Goal: Task Accomplishment & Management: Complete application form

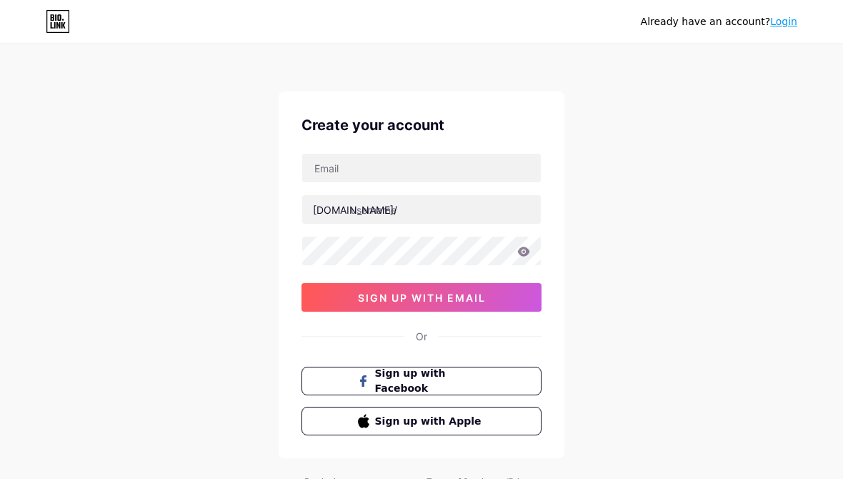
click at [502, 384] on button "Sign up with Facebook" at bounding box center [422, 381] width 240 height 29
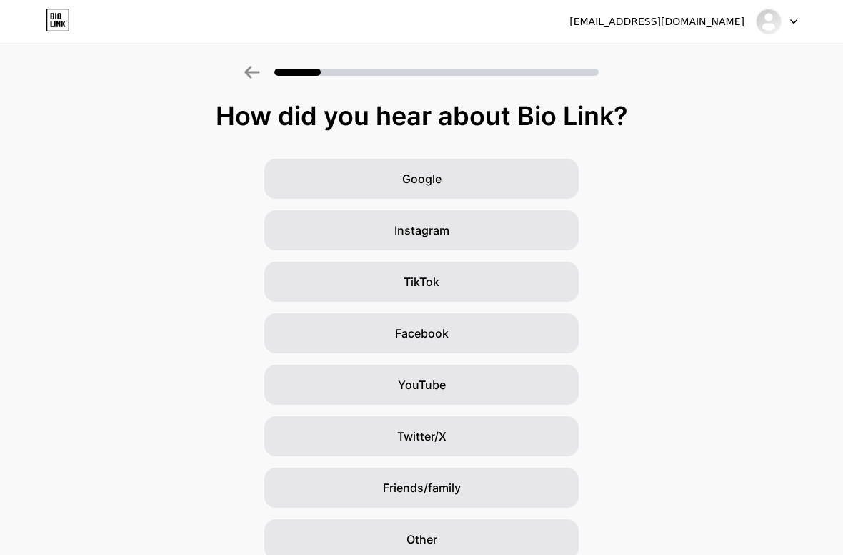
click at [437, 226] on span "Instagram" at bounding box center [421, 230] width 55 height 17
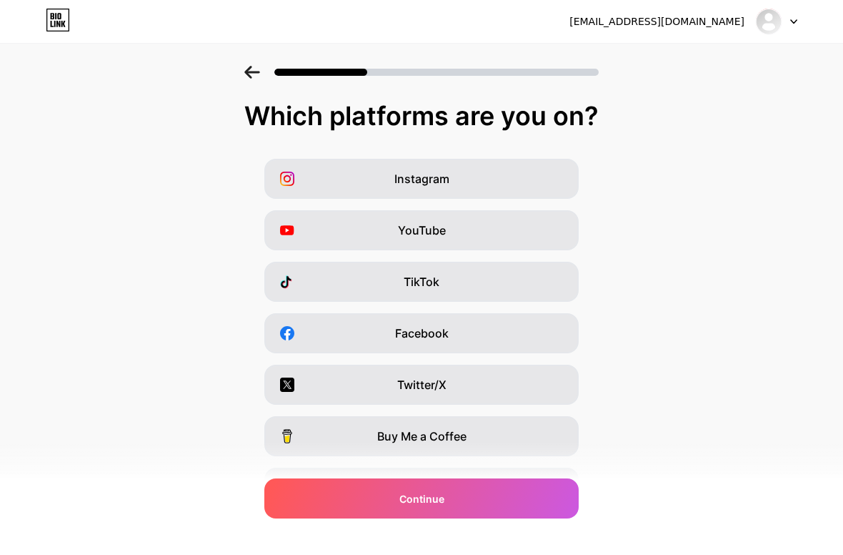
click at [469, 182] on div "Instagram" at bounding box center [421, 179] width 314 height 40
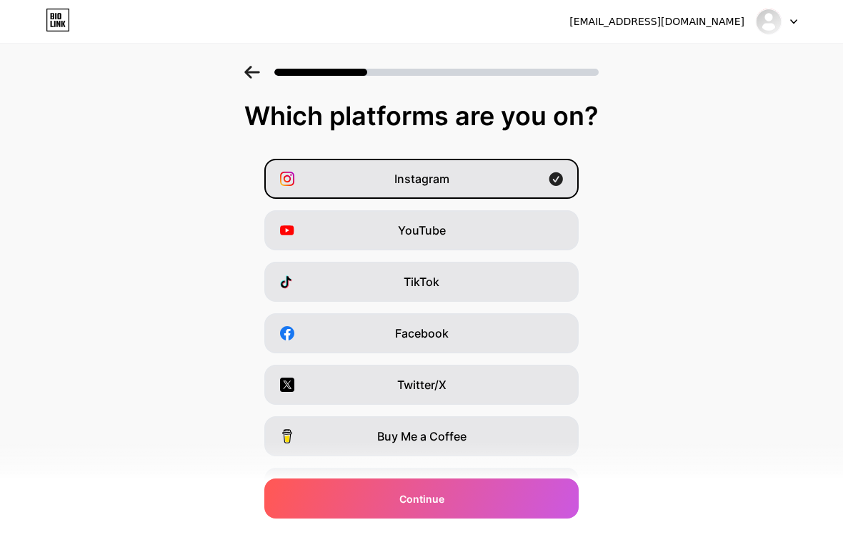
click at [433, 491] on span "Continue" at bounding box center [421, 498] width 45 height 15
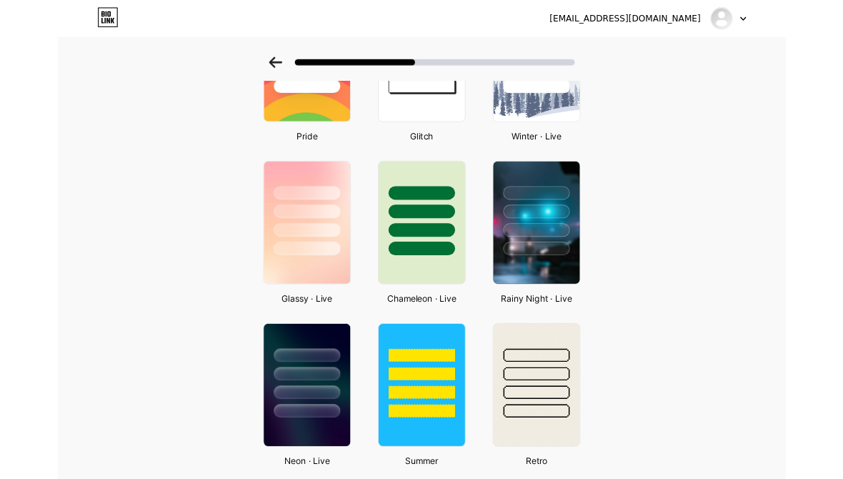
scroll to position [352, 0]
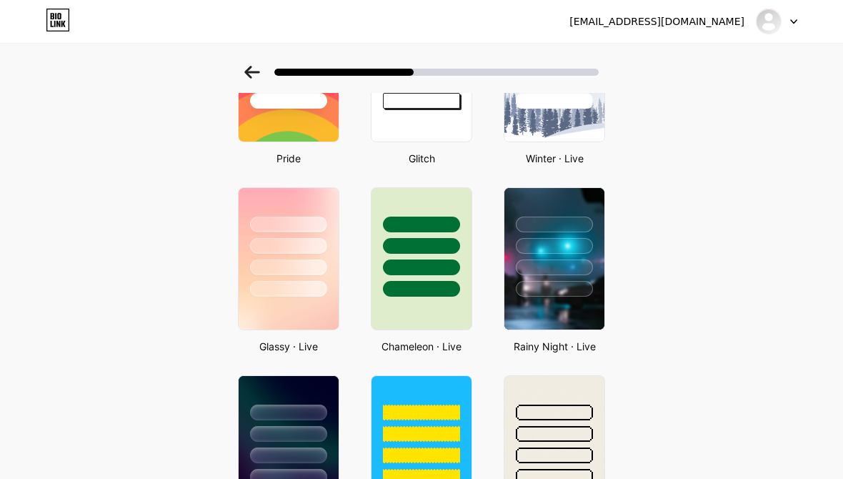
click at [424, 282] on div at bounding box center [421, 289] width 77 height 16
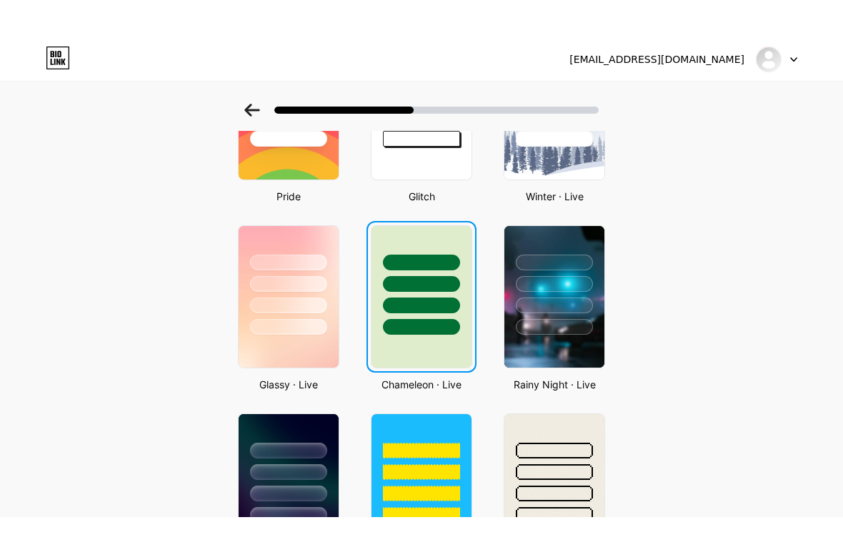
scroll to position [0, 0]
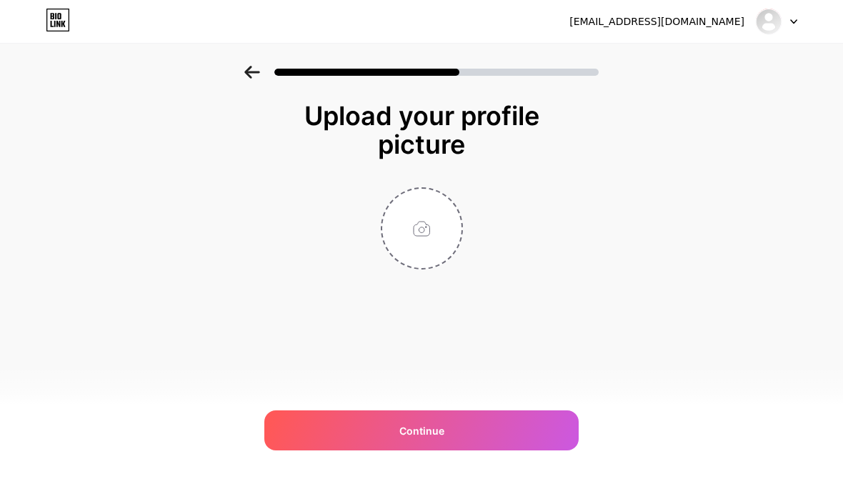
click at [423, 238] on input "file" at bounding box center [421, 228] width 79 height 79
type input "C:\fakepath\IMG_0323.jpeg"
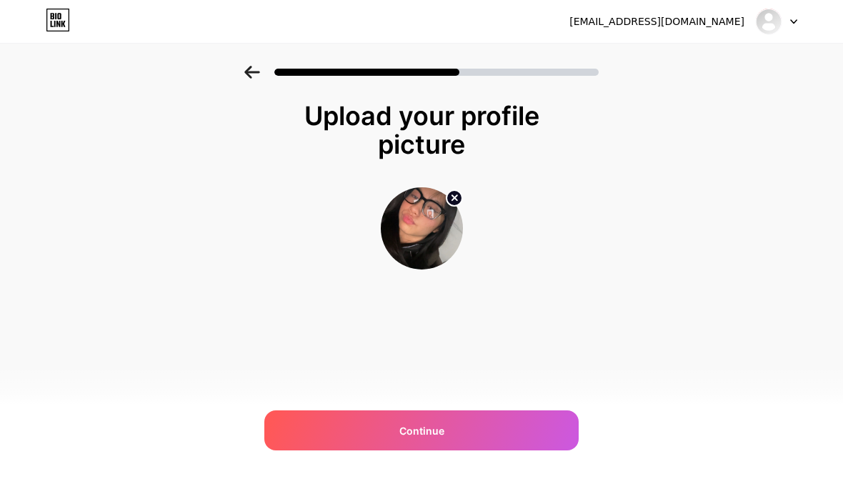
click at [441, 195] on img at bounding box center [422, 228] width 82 height 82
click at [456, 199] on icon at bounding box center [454, 197] width 5 height 5
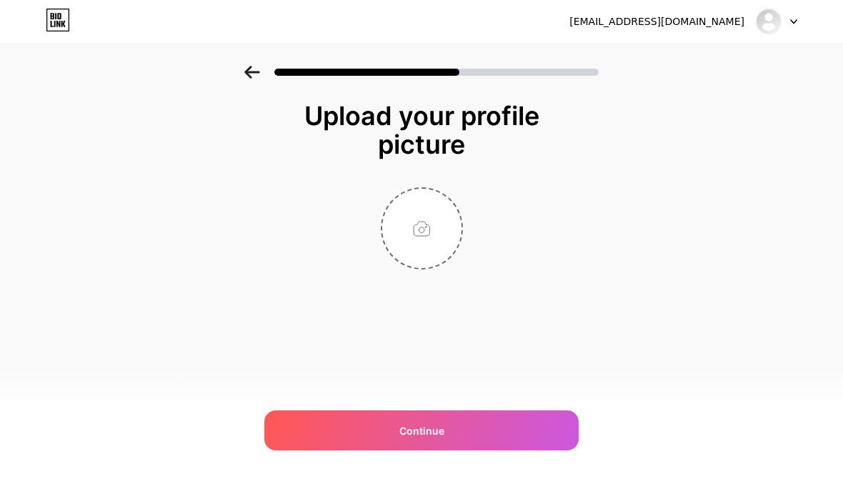
click at [427, 230] on input "file" at bounding box center [421, 228] width 79 height 79
type input "C:\fakepath\IMG_0283.jpeg"
click at [525, 432] on div "Continue" at bounding box center [421, 430] width 314 height 40
click at [447, 226] on input "file" at bounding box center [421, 228] width 79 height 79
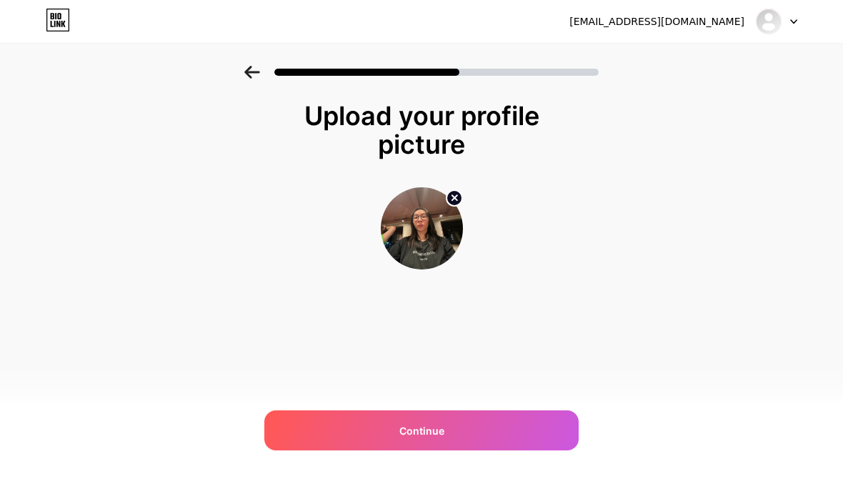
click at [532, 444] on div "Continue" at bounding box center [421, 430] width 314 height 40
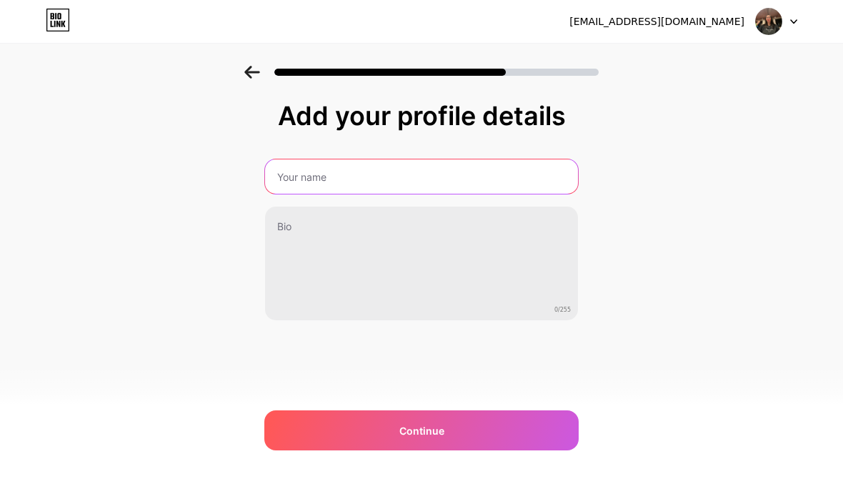
click at [529, 167] on input "text" at bounding box center [421, 176] width 313 height 34
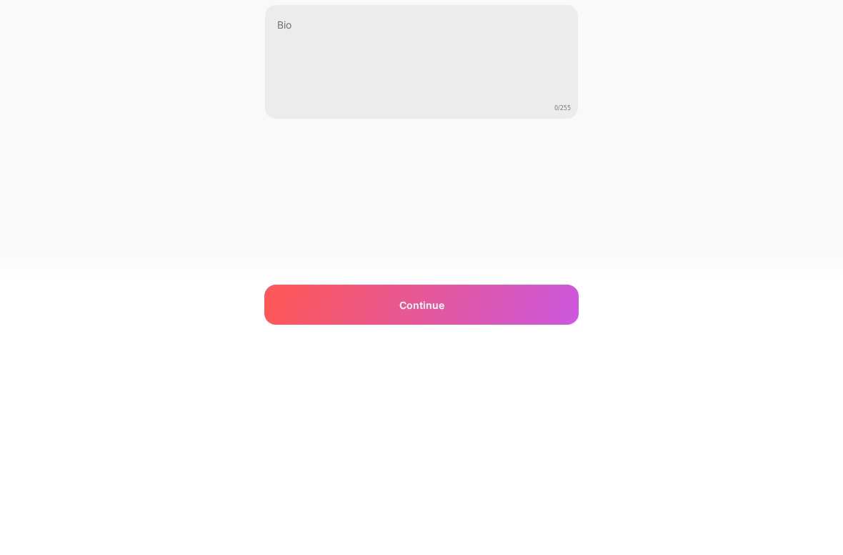
type input "Brisces"
click at [680, 124] on div "Add your profile details Brisces 0/255 Continue Error" at bounding box center [421, 229] width 843 height 327
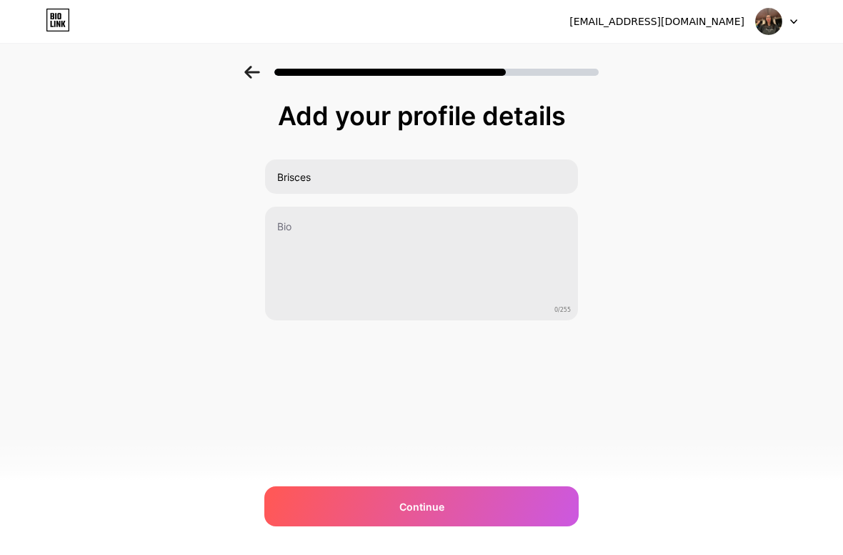
click at [529, 490] on div "Continue" at bounding box center [421, 506] width 314 height 40
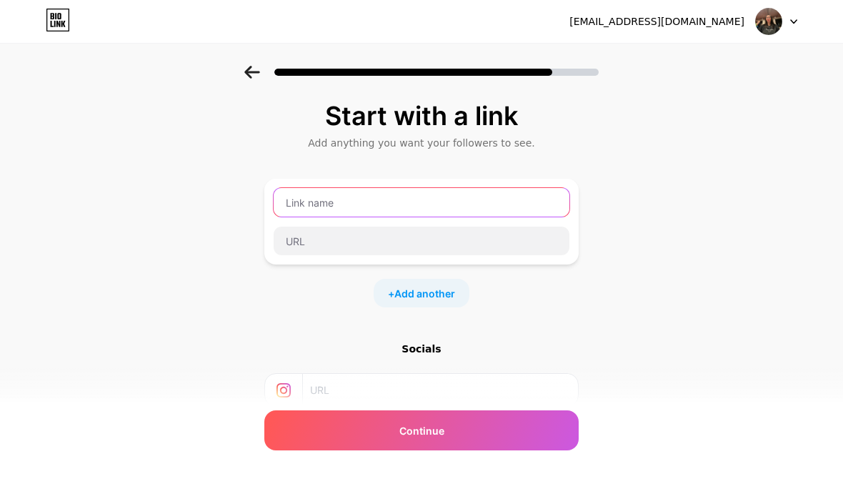
click at [511, 200] on input "text" at bounding box center [422, 202] width 296 height 29
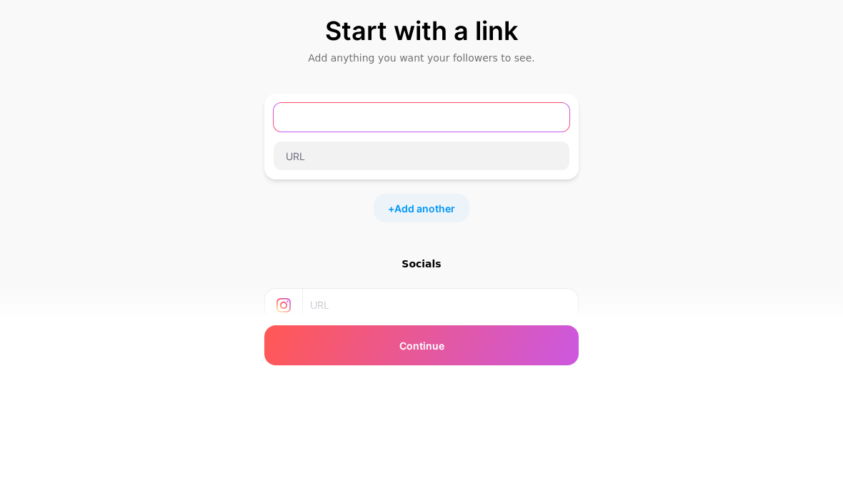
type input "R"
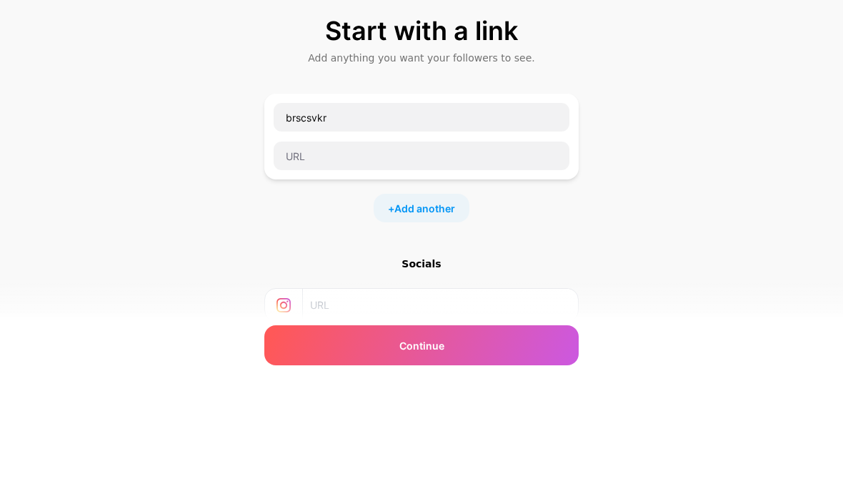
scroll to position [29, 0]
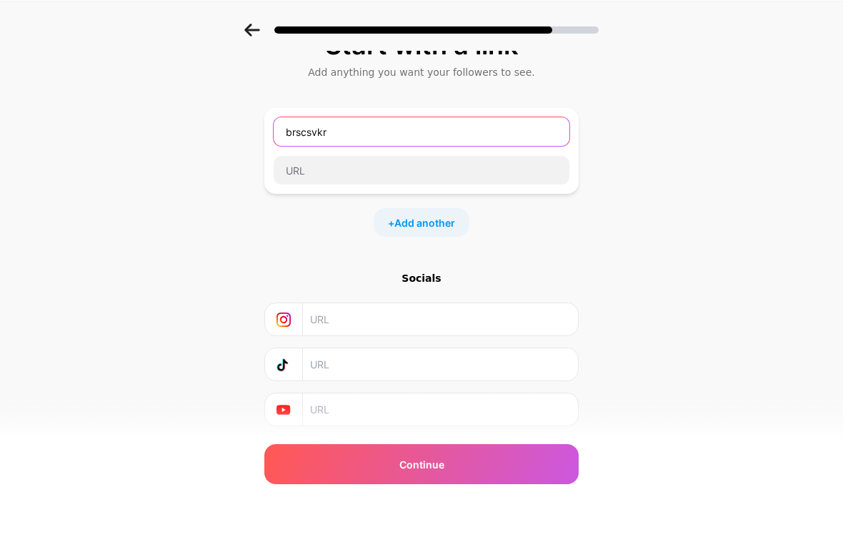
click at [540, 159] on input "brscsvkr" at bounding box center [422, 173] width 296 height 29
type input "b"
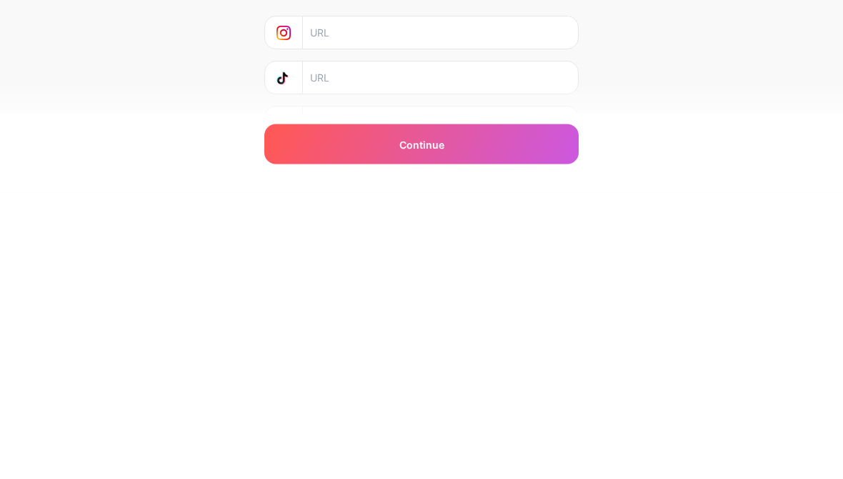
scroll to position [110, 0]
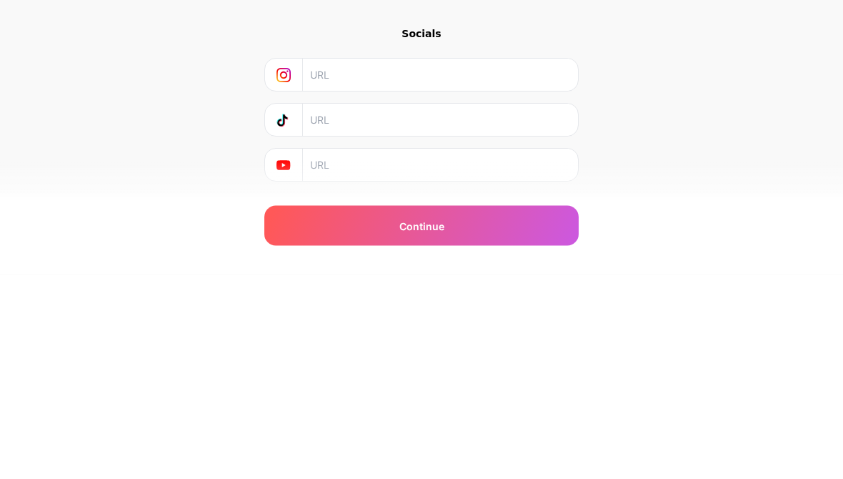
click at [530, 264] on input "text" at bounding box center [439, 280] width 259 height 32
type input "brscs_vlr"
click at [504, 309] on input "text" at bounding box center [439, 325] width 259 height 32
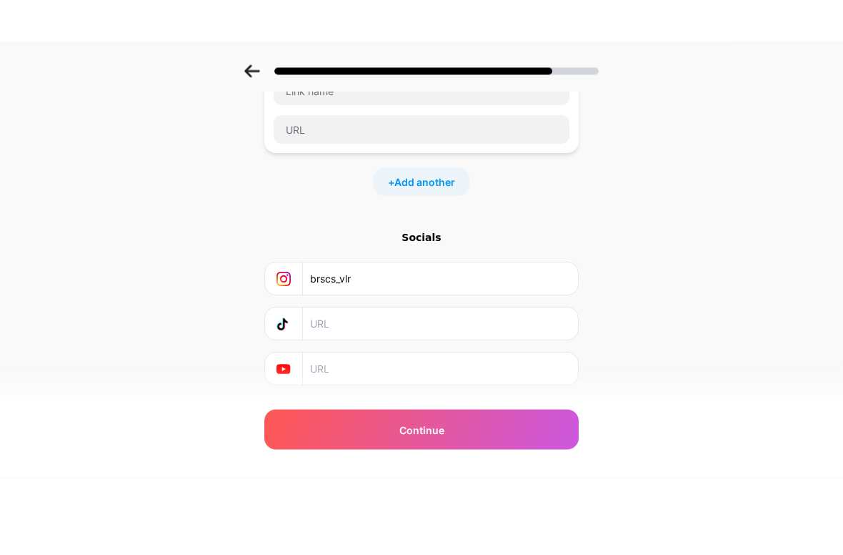
scroll to position [71, 0]
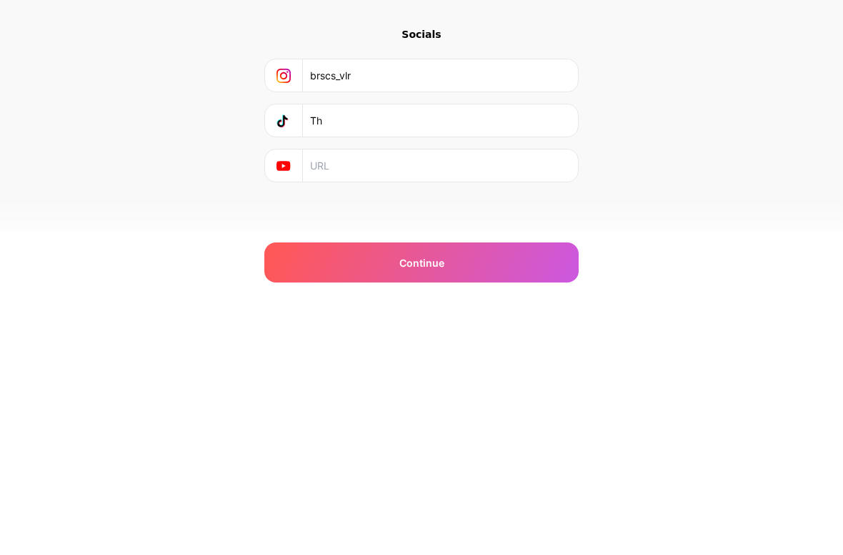
type input "T"
type input "Brisces"
click at [565, 486] on div "Continue" at bounding box center [421, 506] width 314 height 40
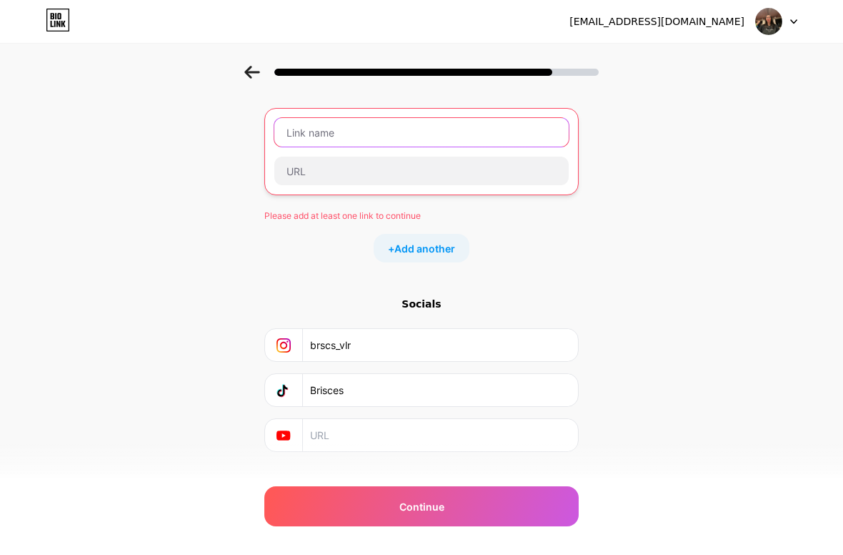
click at [477, 118] on input "text" at bounding box center [421, 132] width 294 height 29
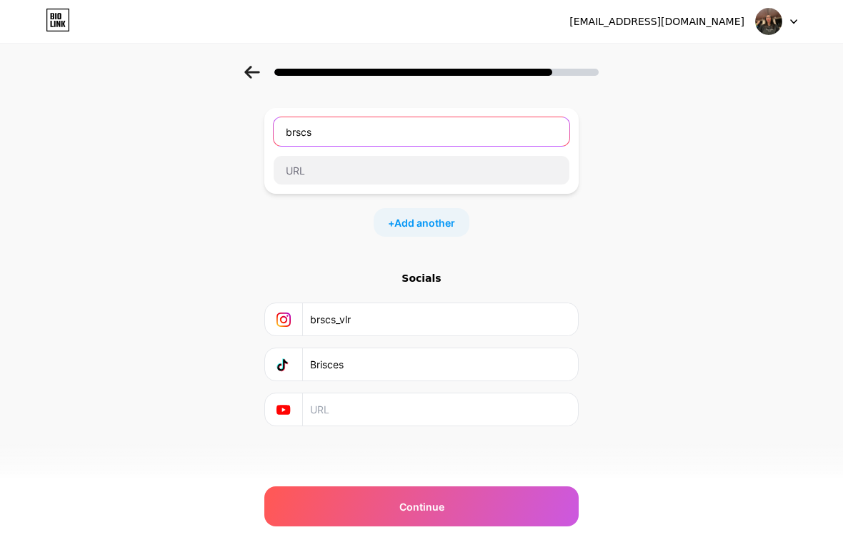
type input "brscs"
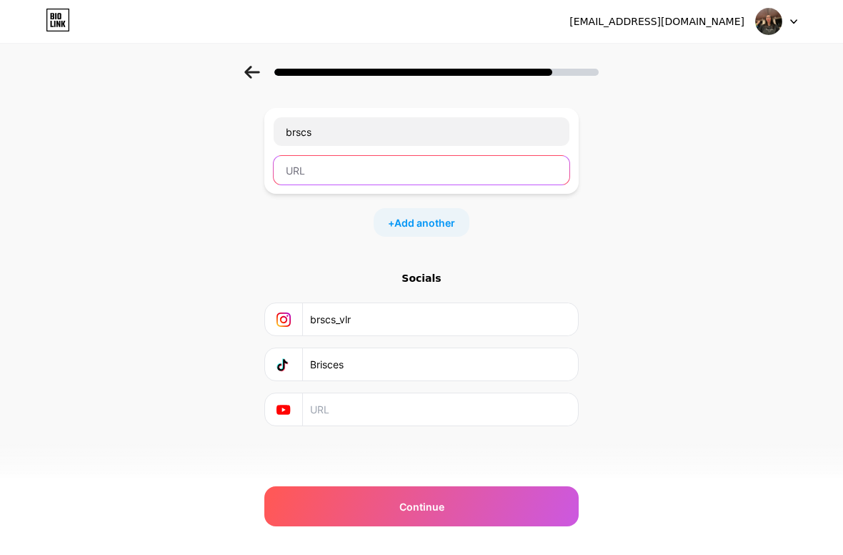
click at [464, 161] on input "text" at bounding box center [422, 170] width 296 height 29
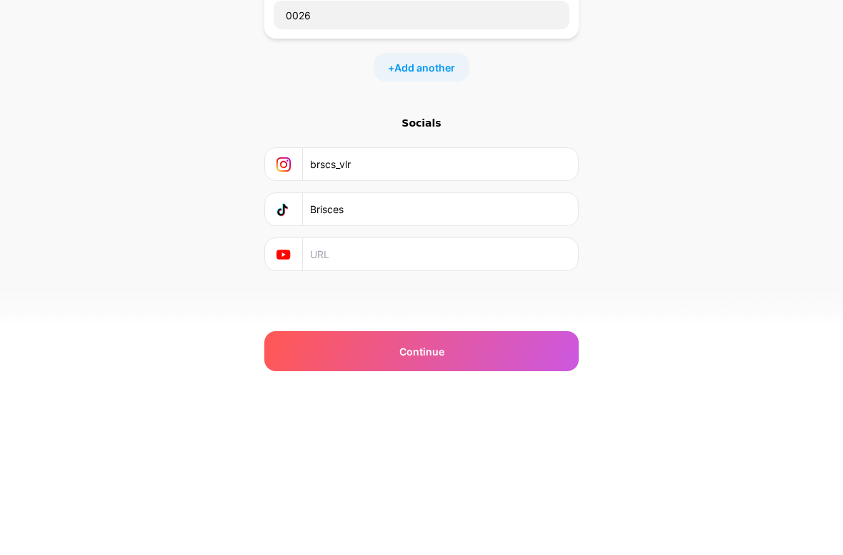
click at [441, 215] on span "Add another" at bounding box center [424, 222] width 61 height 15
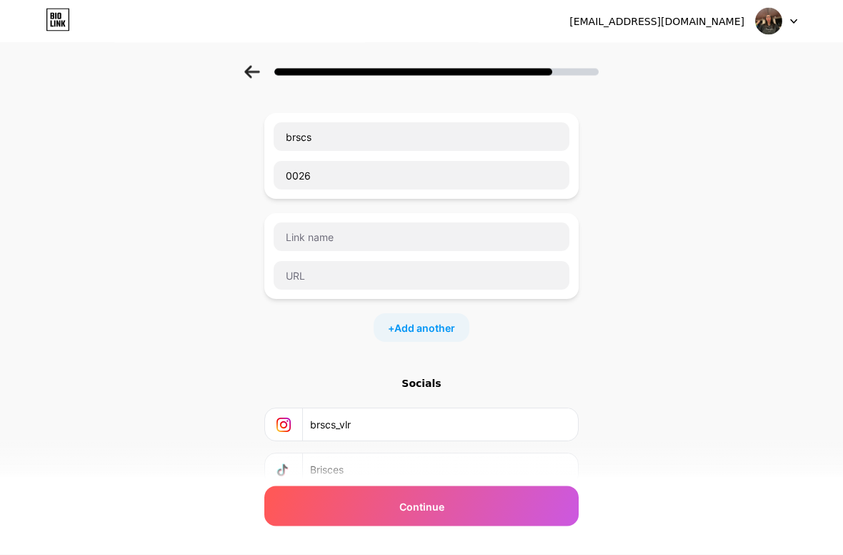
scroll to position [66, 0]
click at [492, 511] on div "Continue" at bounding box center [421, 506] width 314 height 40
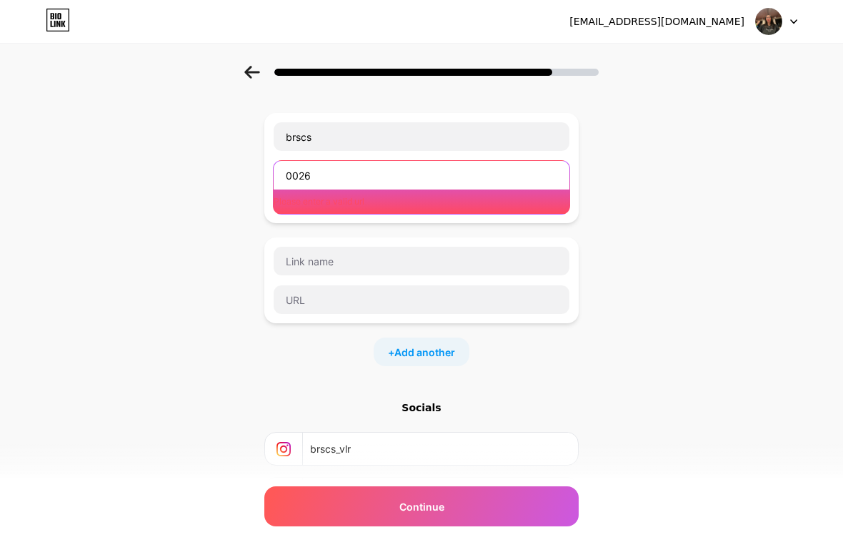
click at [461, 161] on input "0026" at bounding box center [422, 175] width 296 height 29
click at [501, 179] on input "0026" at bounding box center [422, 175] width 296 height 29
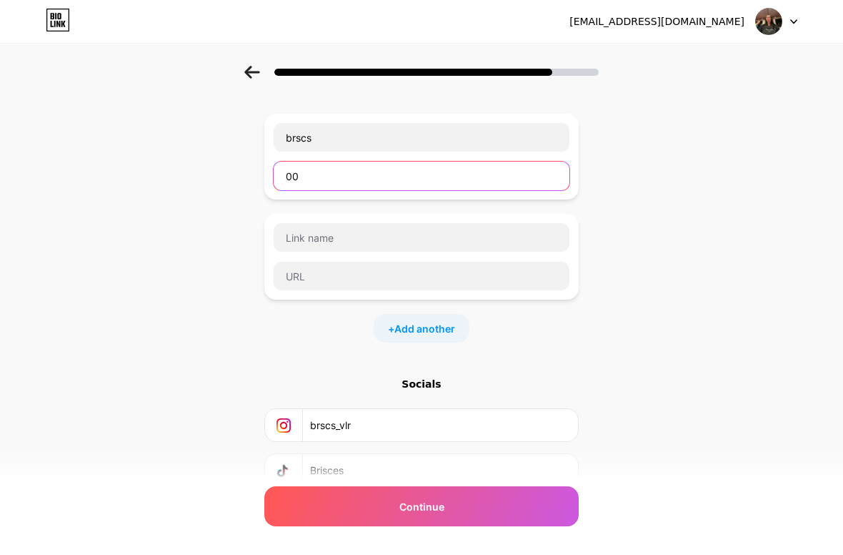
type input "0"
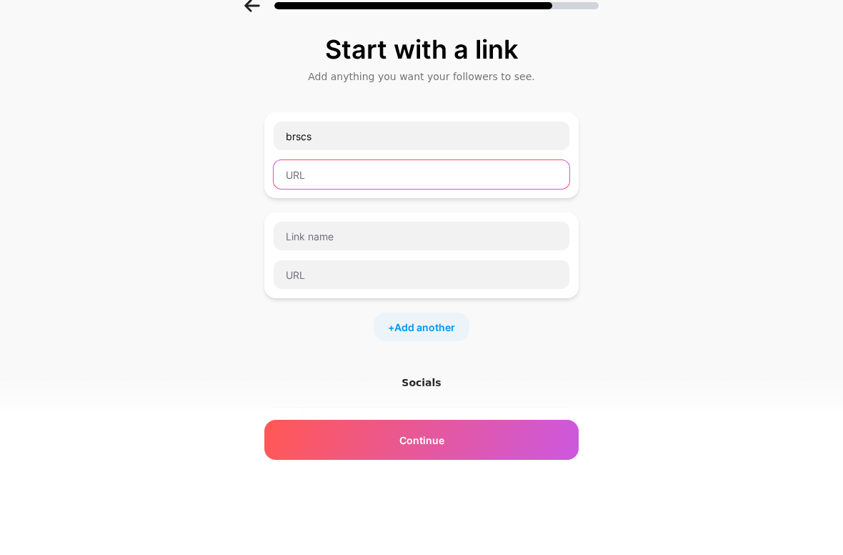
scroll to position [66, 0]
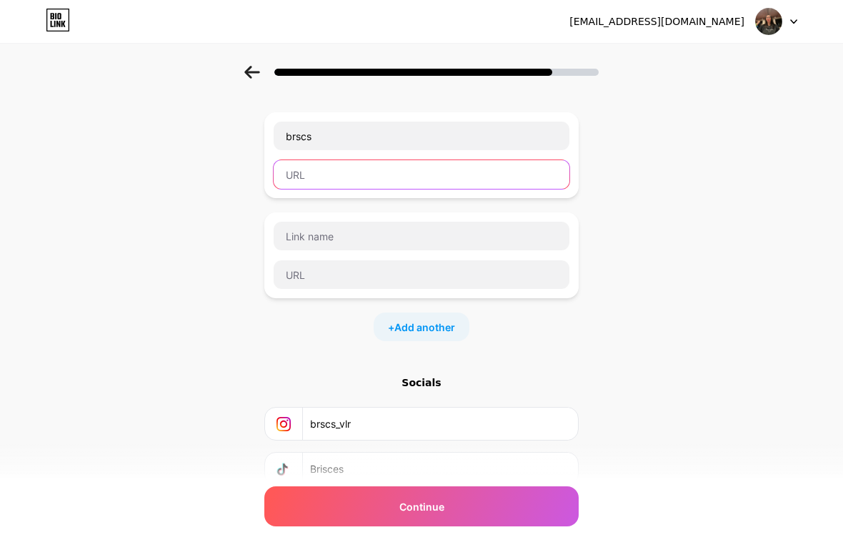
paste input "[URL][DOMAIN_NAME][DOMAIN_NAME][PERSON_NAME]?"
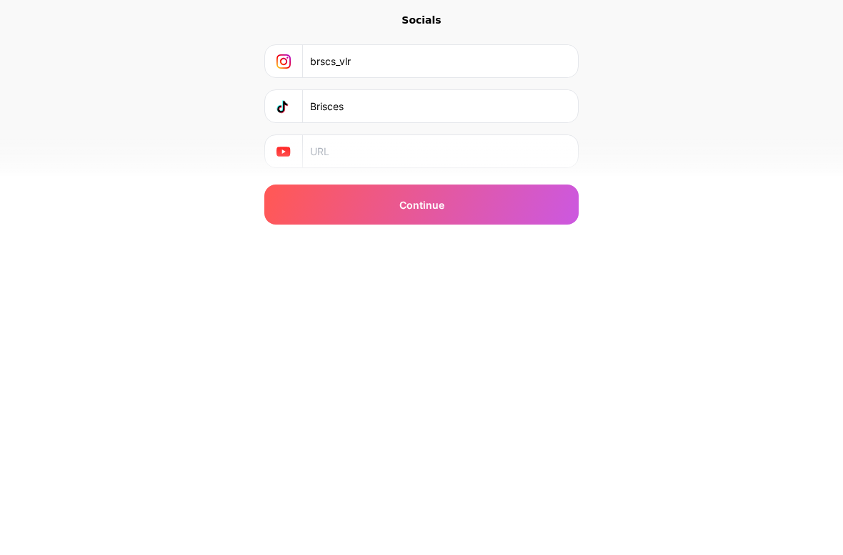
scroll to position [171, 0]
type input "[URL][DOMAIN_NAME][DOMAIN_NAME][PERSON_NAME]?"
click at [517, 486] on div "Continue" at bounding box center [421, 506] width 314 height 40
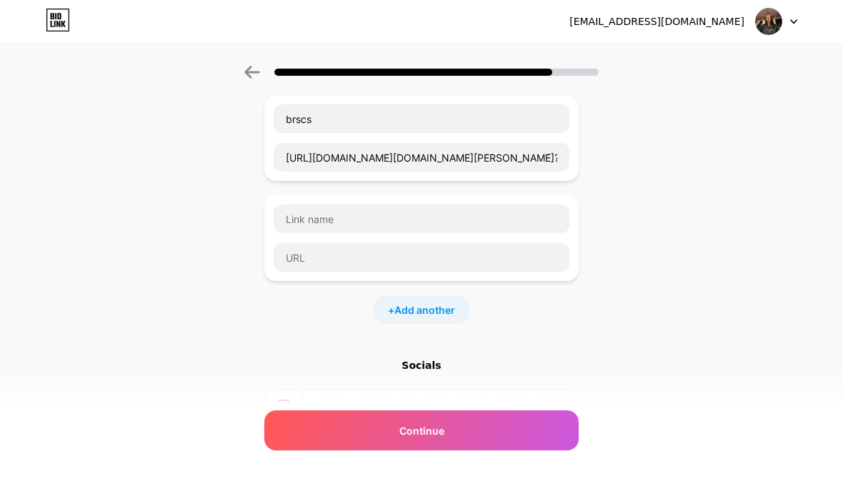
scroll to position [0, 0]
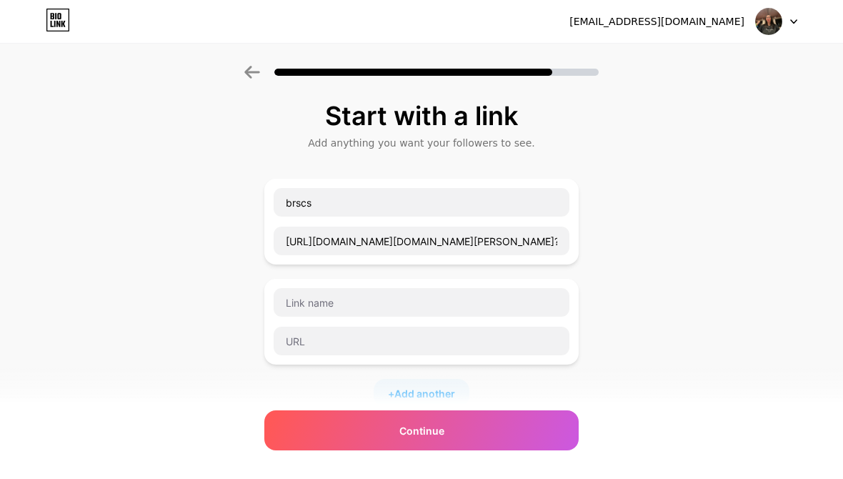
click at [487, 439] on div "Continue" at bounding box center [421, 430] width 314 height 40
click at [465, 437] on div "Continue" at bounding box center [421, 430] width 314 height 40
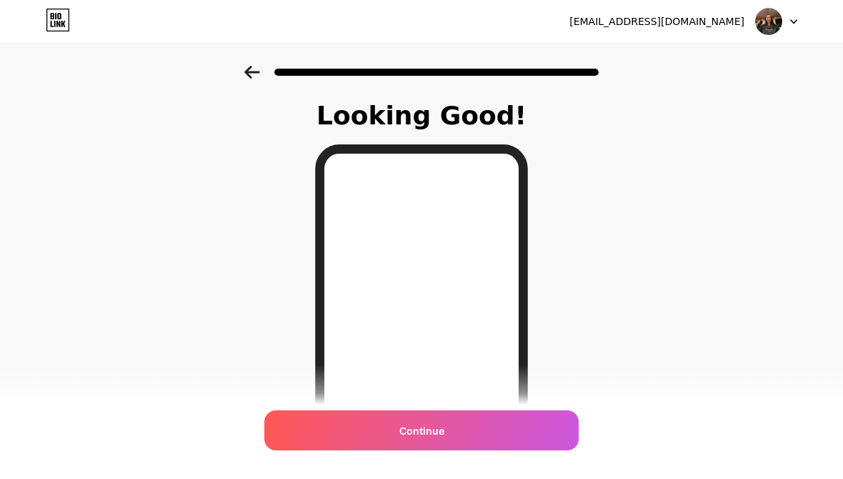
click at [462, 436] on div "Continue" at bounding box center [421, 430] width 314 height 40
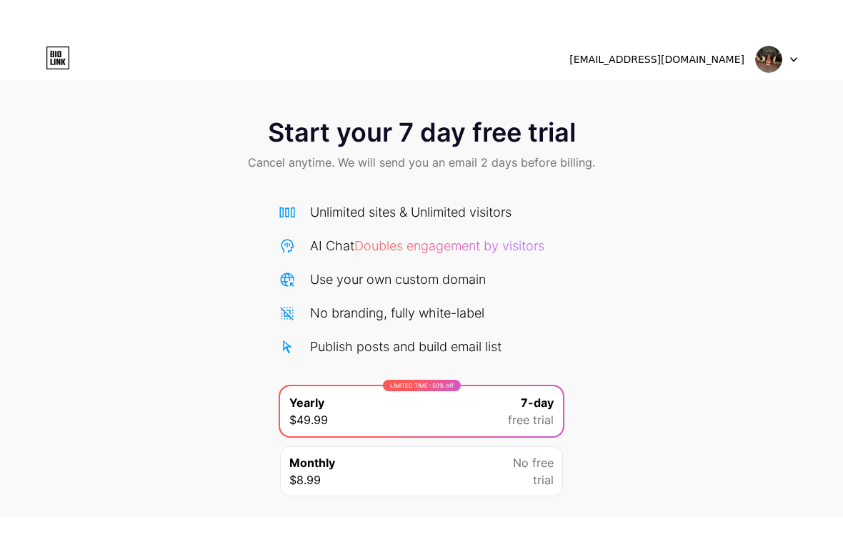
scroll to position [21, 0]
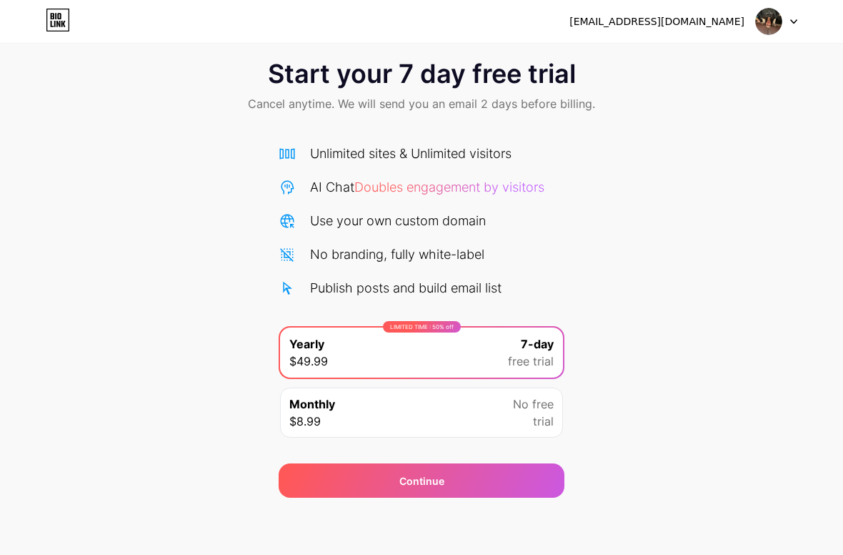
click at [540, 477] on div "Continue" at bounding box center [422, 480] width 286 height 34
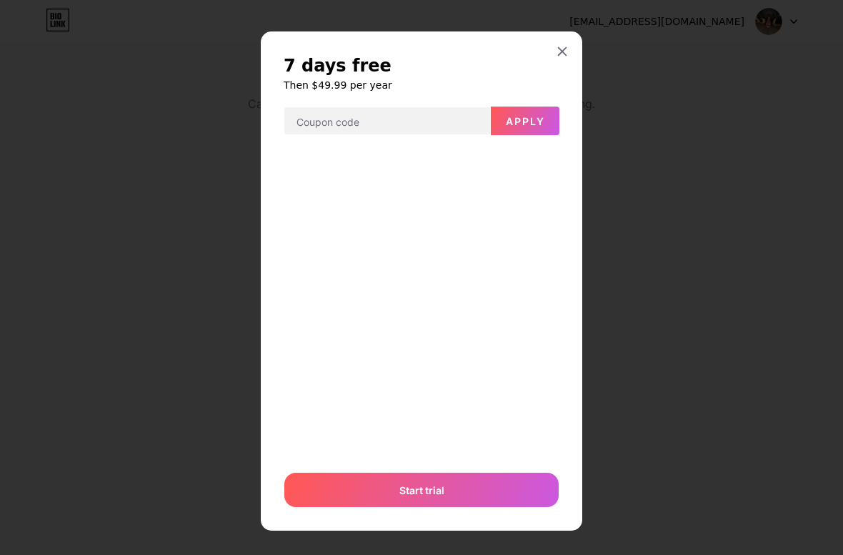
click at [560, 59] on div at bounding box center [563, 52] width 26 height 26
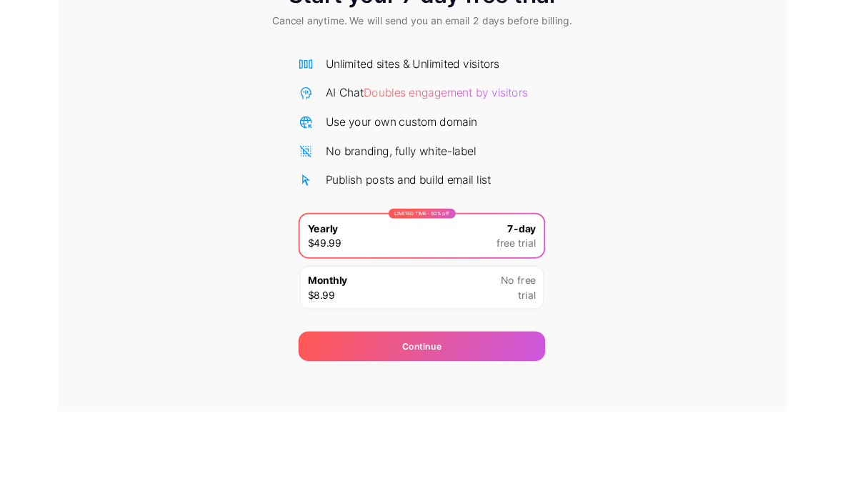
scroll to position [0, 0]
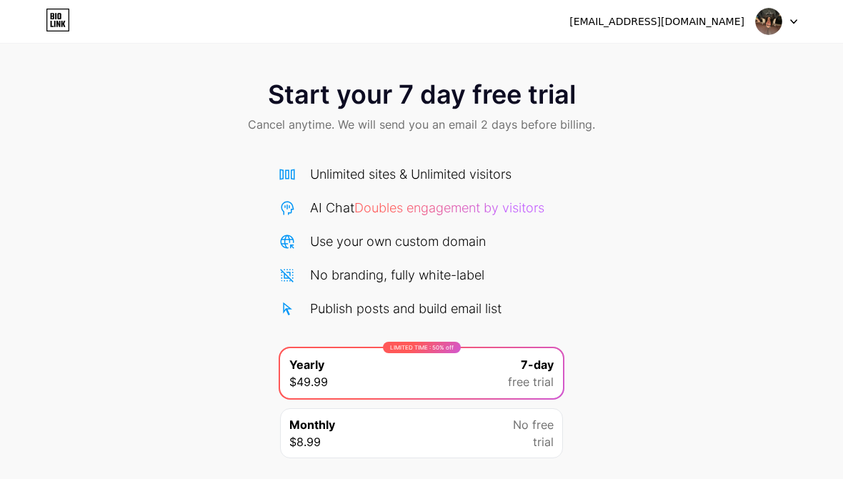
click at [765, 24] on img at bounding box center [768, 21] width 27 height 27
click at [797, 25] on div at bounding box center [776, 22] width 41 height 26
click at [792, 23] on icon at bounding box center [793, 21] width 7 height 5
click at [771, 19] on img at bounding box center [768, 21] width 27 height 27
click at [767, 20] on img at bounding box center [768, 21] width 27 height 27
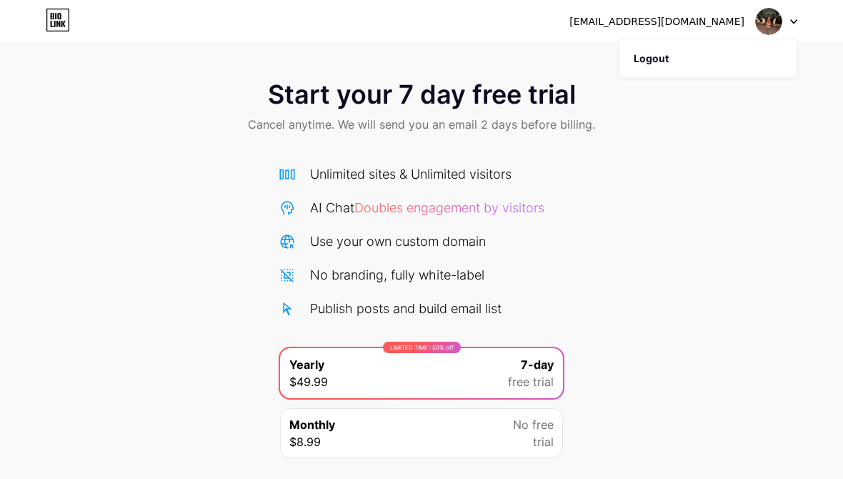
click at [683, 156] on div "Start your 7 day free trial Cancel anytime. We will send you an email 2 days be…" at bounding box center [421, 292] width 843 height 452
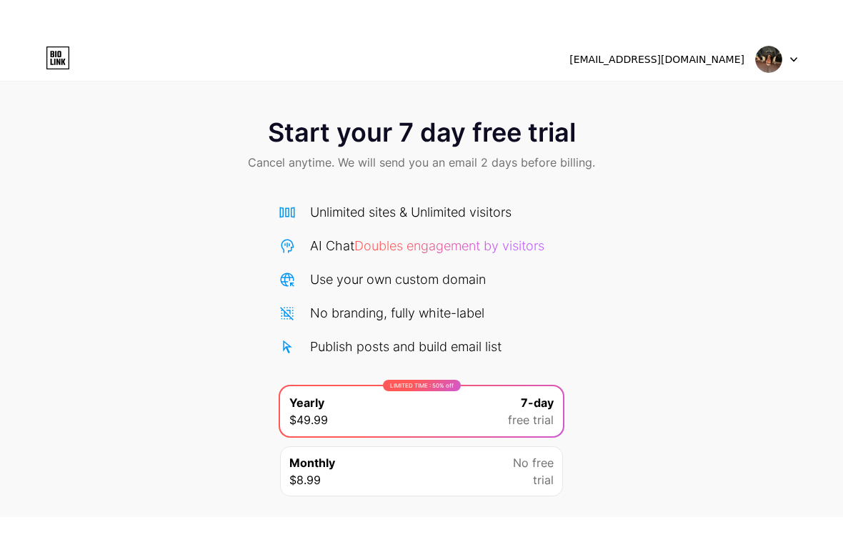
scroll to position [21, 0]
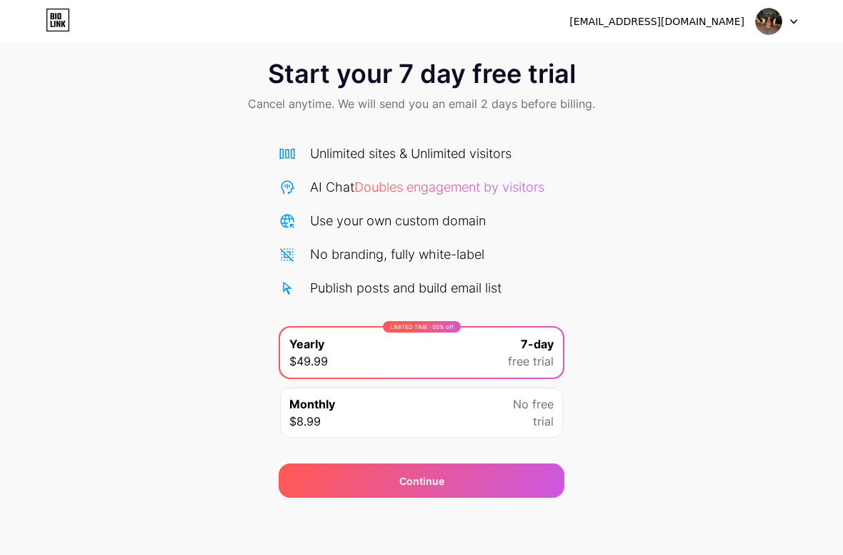
click at [489, 492] on div "Continue" at bounding box center [422, 480] width 286 height 34
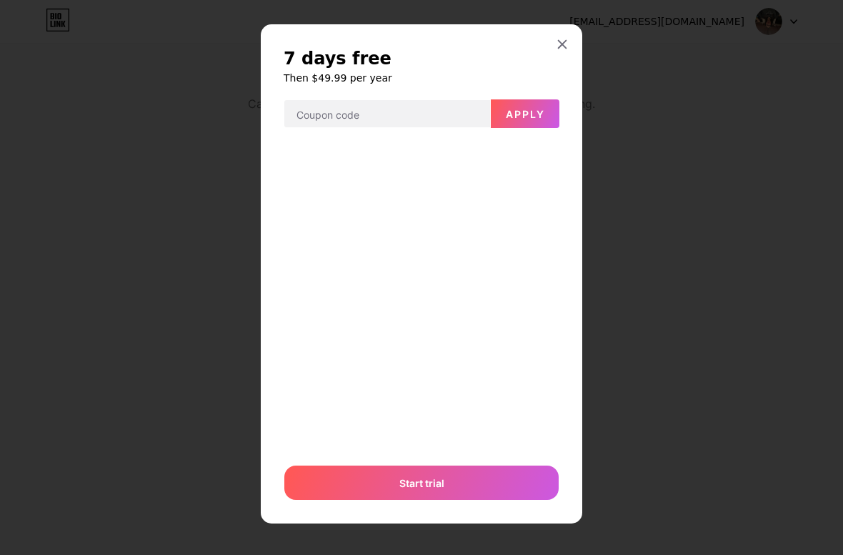
scroll to position [7, 0]
click at [563, 55] on div at bounding box center [563, 44] width 26 height 26
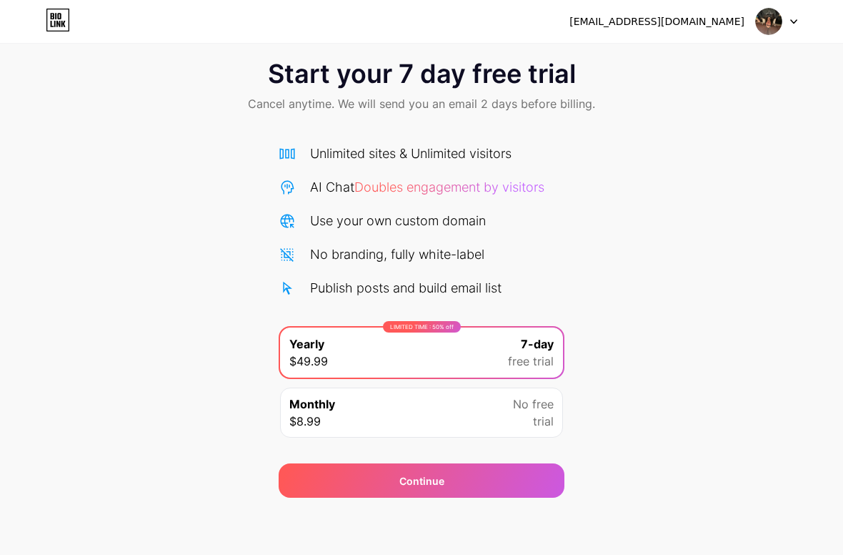
click at [501, 396] on div "Monthly $8.99 No free trial" at bounding box center [421, 412] width 283 height 50
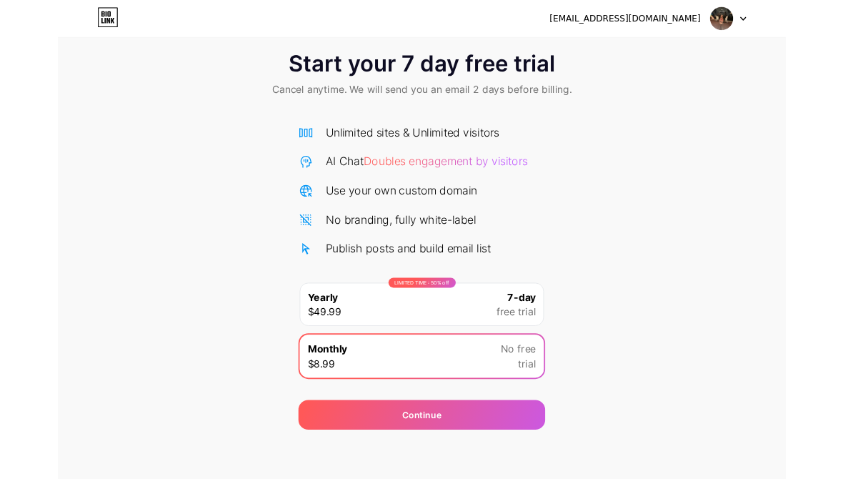
scroll to position [0, 0]
